Goal: Transaction & Acquisition: Purchase product/service

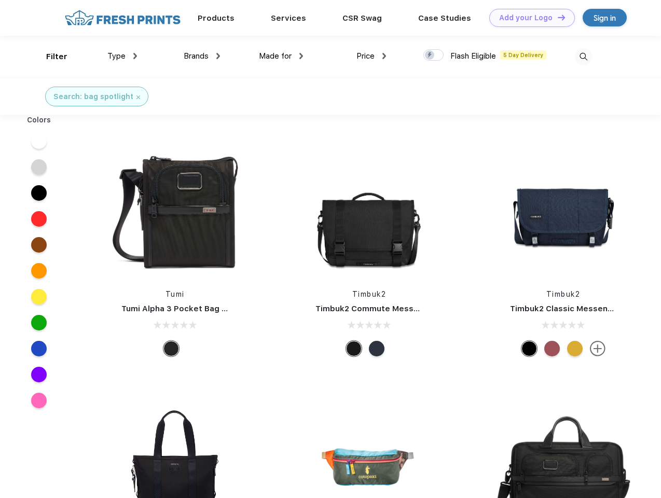
click at [528, 18] on link "Add your Logo Design Tool" at bounding box center [533, 18] width 86 height 18
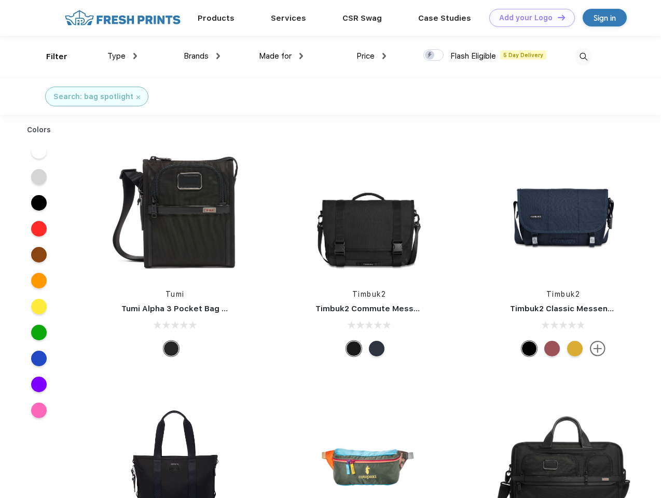
click at [0, 0] on div "Design Tool" at bounding box center [0, 0] width 0 height 0
click at [557, 17] on link "Add your Logo Design Tool" at bounding box center [533, 18] width 86 height 18
click at [50, 57] on div "Filter" at bounding box center [56, 57] width 21 height 12
click at [123, 56] on span "Type" at bounding box center [116, 55] width 18 height 9
click at [202, 56] on span "Brands" at bounding box center [196, 55] width 25 height 9
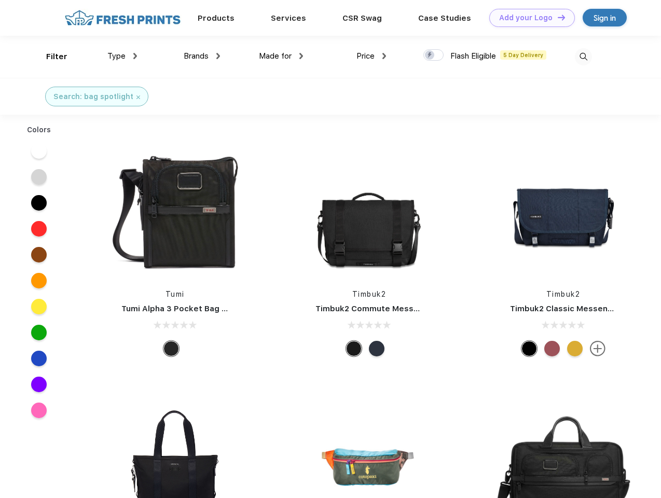
click at [281, 56] on span "Made for" at bounding box center [275, 55] width 33 height 9
click at [372, 56] on span "Price" at bounding box center [366, 55] width 18 height 9
click at [434, 56] on div at bounding box center [434, 54] width 20 height 11
click at [430, 56] on input "checkbox" at bounding box center [427, 52] width 7 height 7
click at [583, 57] on img at bounding box center [583, 56] width 17 height 17
